Goal: Information Seeking & Learning: Check status

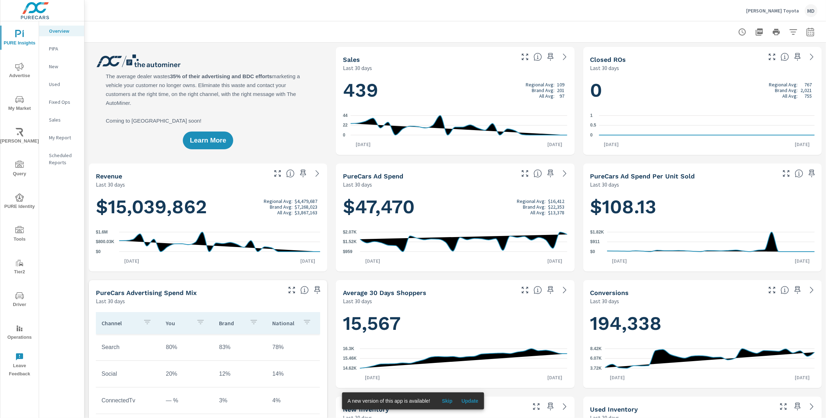
click at [62, 48] on p "PIPA" at bounding box center [63, 48] width 29 height 7
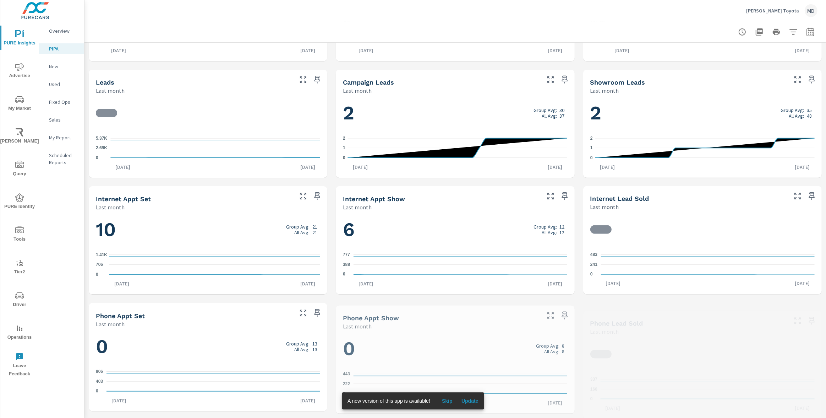
scroll to position [324, 0]
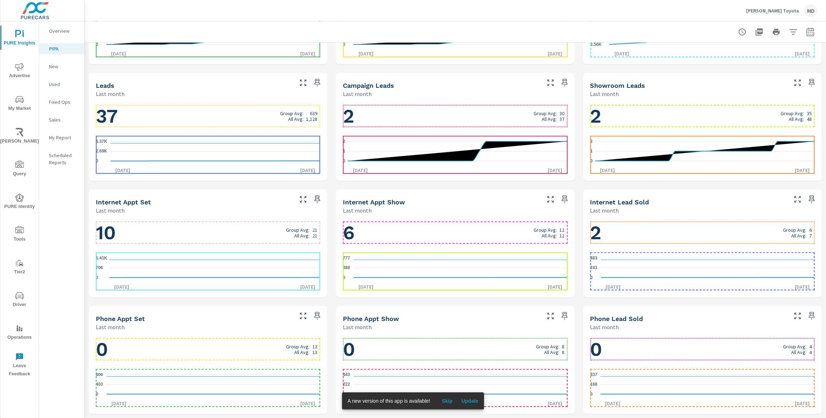
click at [131, 231] on h1 "10 Group Avg: 21 All Avg: 21" at bounding box center [208, 233] width 224 height 24
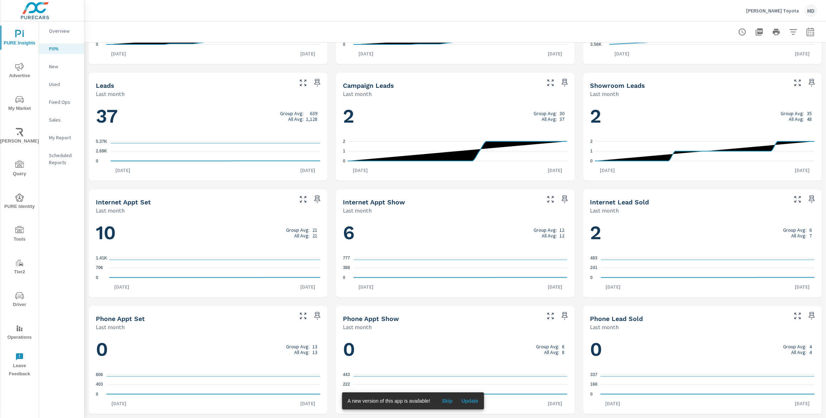
click at [631, 208] on div "Last month" at bounding box center [689, 210] width 196 height 9
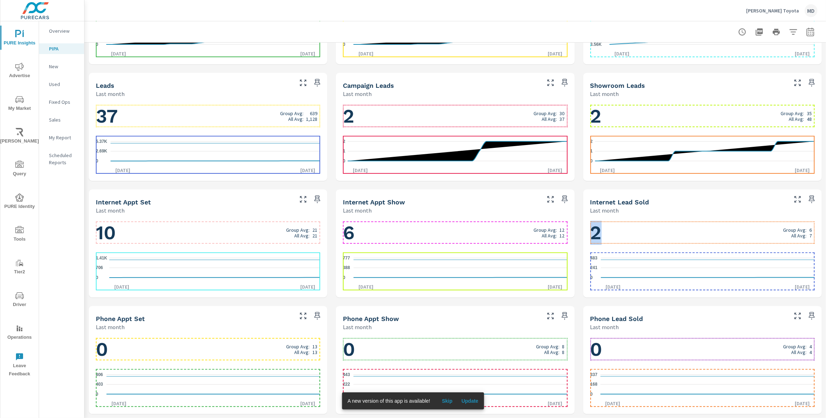
click at [642, 235] on h1 "2 Group Avg: 6 All Avg: 7" at bounding box center [703, 233] width 224 height 24
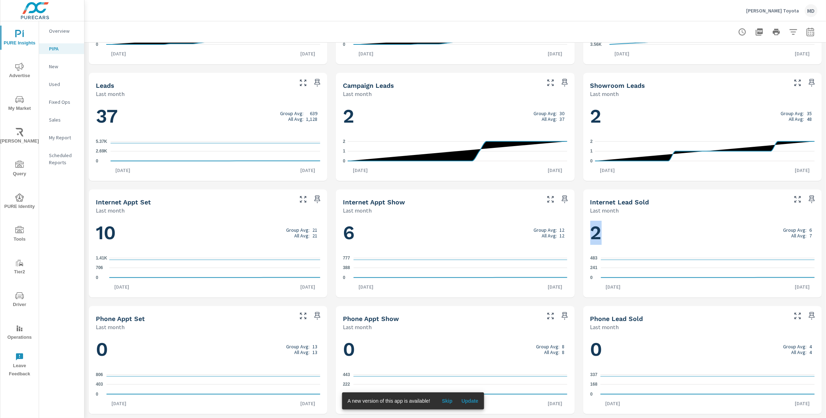
click at [18, 69] on icon "nav menu" at bounding box center [19, 67] width 9 height 9
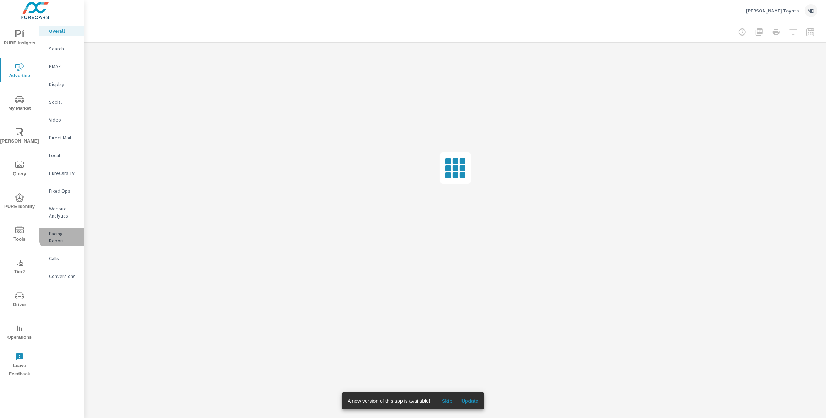
click at [63, 234] on p "Pacing Report" at bounding box center [63, 237] width 29 height 14
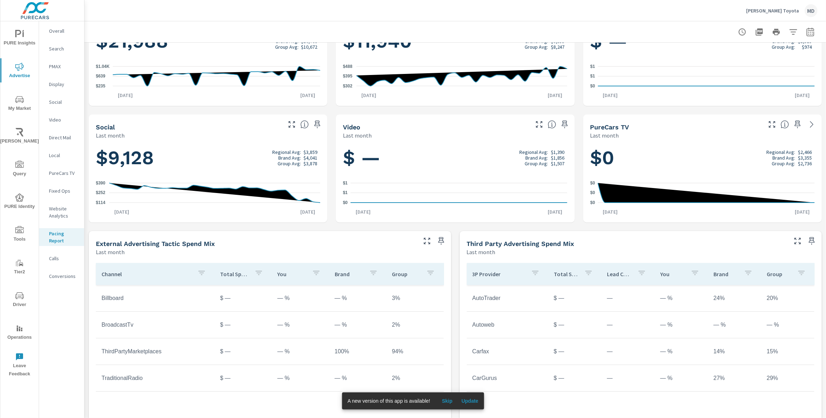
scroll to position [207, 0]
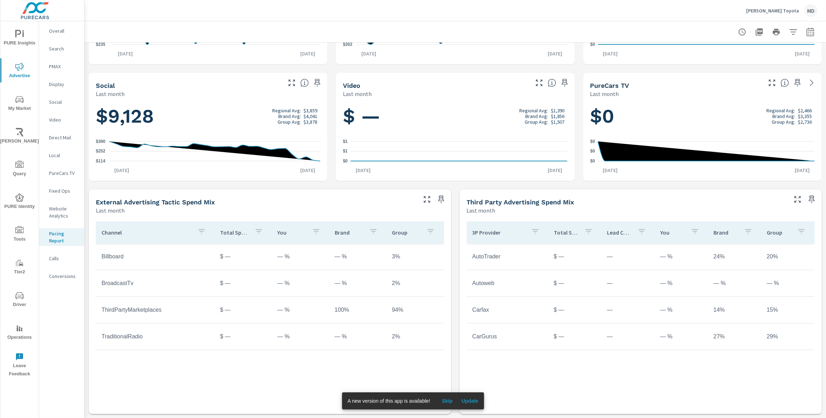
click at [629, 206] on div "Last month" at bounding box center [627, 210] width 320 height 9
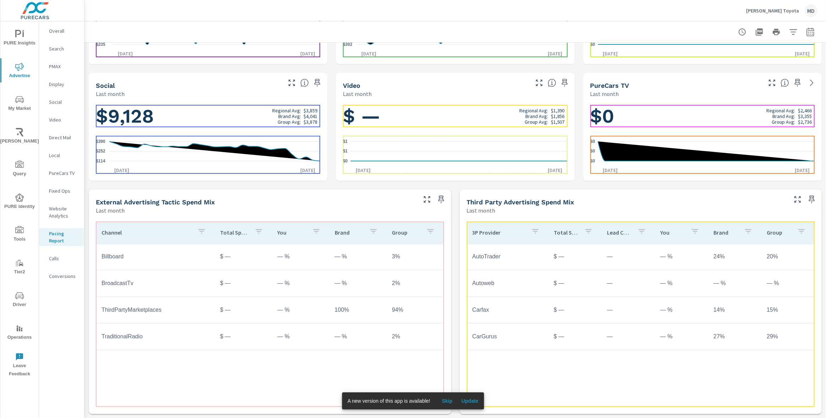
click at [629, 206] on div "Last month" at bounding box center [627, 210] width 320 height 9
click at [631, 244] on tr "AutoTrader $ — — — % 24% 20%" at bounding box center [641, 256] width 348 height 27
click at [639, 213] on div "Last month" at bounding box center [627, 210] width 320 height 9
click at [635, 257] on td "—" at bounding box center [628, 257] width 53 height 18
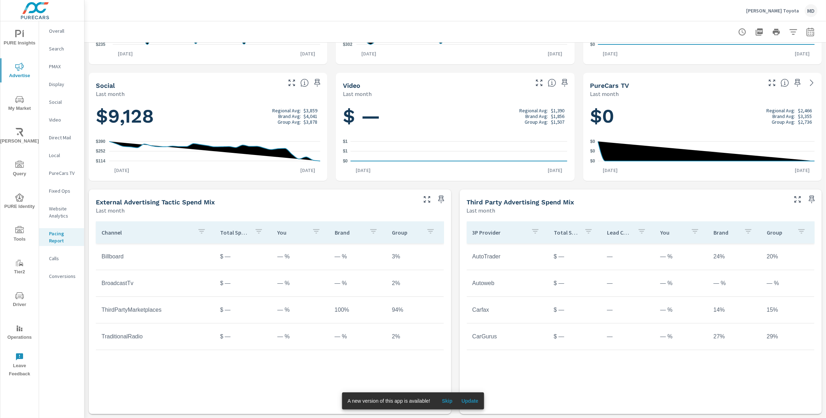
click at [635, 202] on div "Third Party Advertising Spend Mix" at bounding box center [627, 202] width 320 height 8
drag, startPoint x: 467, startPoint y: 201, endPoint x: 578, endPoint y: 195, distance: 111.3
click at [578, 195] on div "Third Party Advertising Spend Mix Last month" at bounding box center [625, 201] width 330 height 25
drag, startPoint x: 578, startPoint y: 203, endPoint x: 471, endPoint y: 205, distance: 106.9
click at [473, 205] on div "Third Party Advertising Spend Mix Last month" at bounding box center [625, 201] width 330 height 25
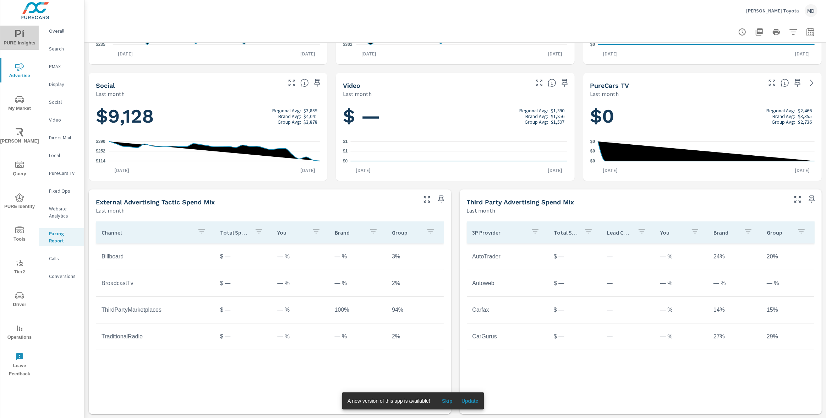
click at [22, 35] on icon "nav menu" at bounding box center [19, 34] width 9 height 9
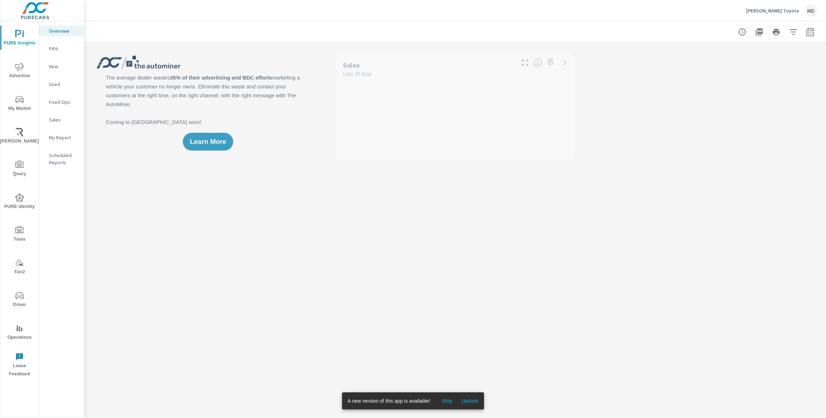
click at [52, 46] on p "PIPA" at bounding box center [63, 48] width 29 height 7
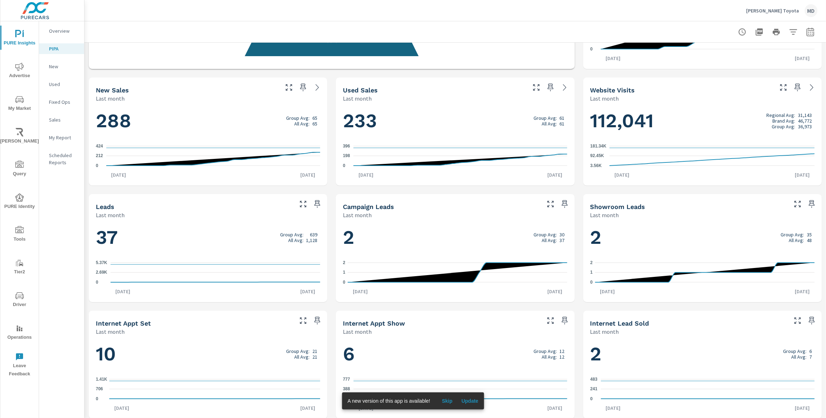
scroll to position [324, 0]
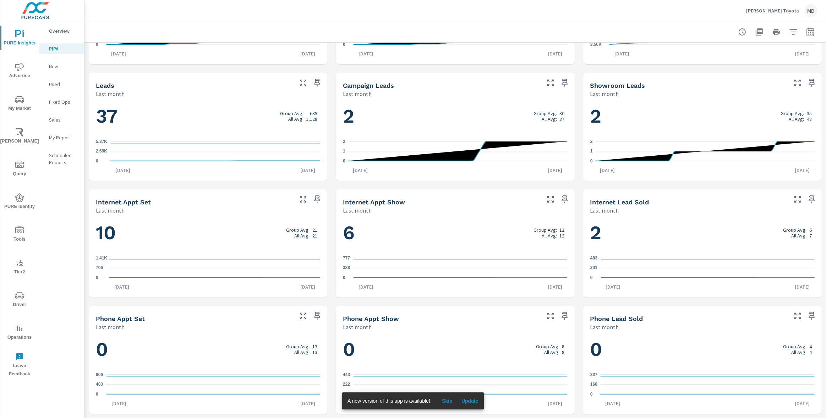
click at [402, 93] on div "Last month" at bounding box center [441, 93] width 196 height 9
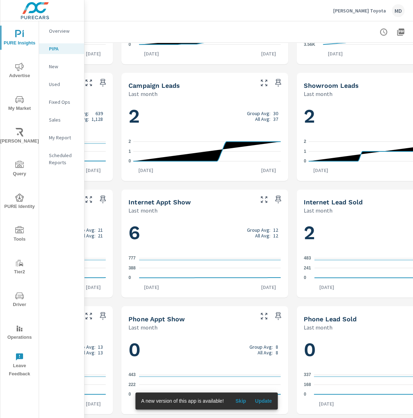
scroll to position [324, 146]
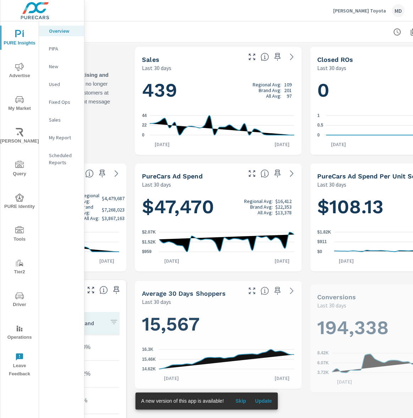
scroll to position [0, 197]
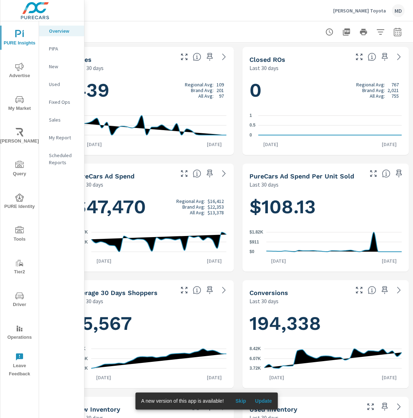
click at [54, 49] on p "PIPA" at bounding box center [63, 48] width 29 height 7
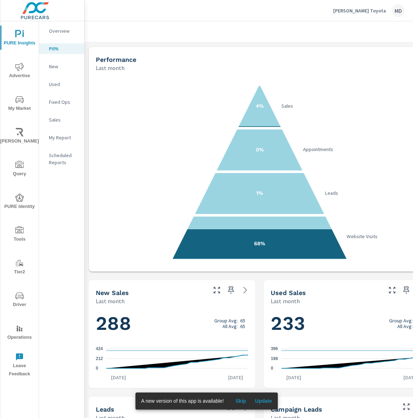
scroll to position [324, 0]
